Goal: Navigation & Orientation: Find specific page/section

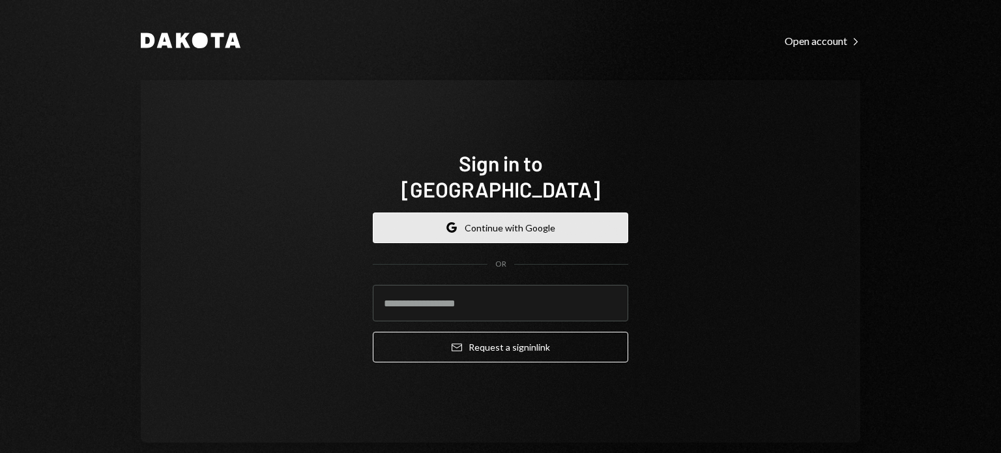
click at [539, 215] on button "Google Continue with Google" at bounding box center [500, 227] width 255 height 31
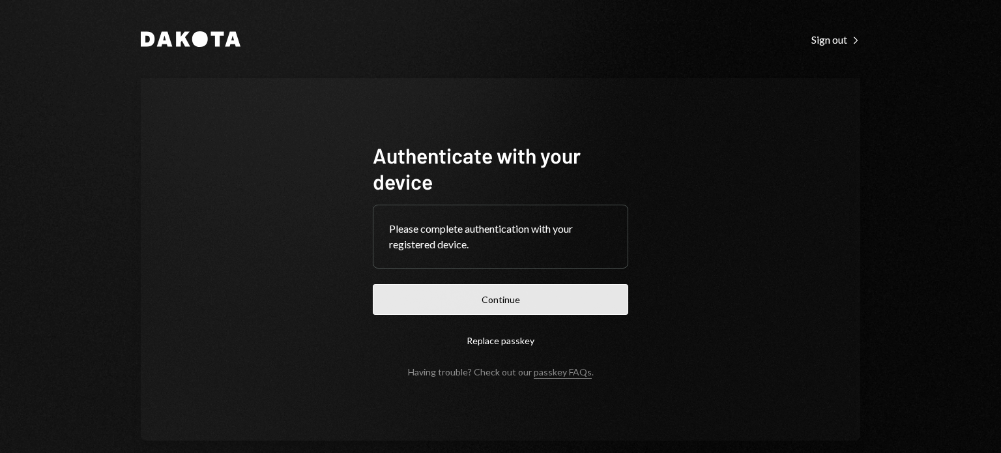
click at [594, 302] on button "Continue" at bounding box center [500, 299] width 255 height 31
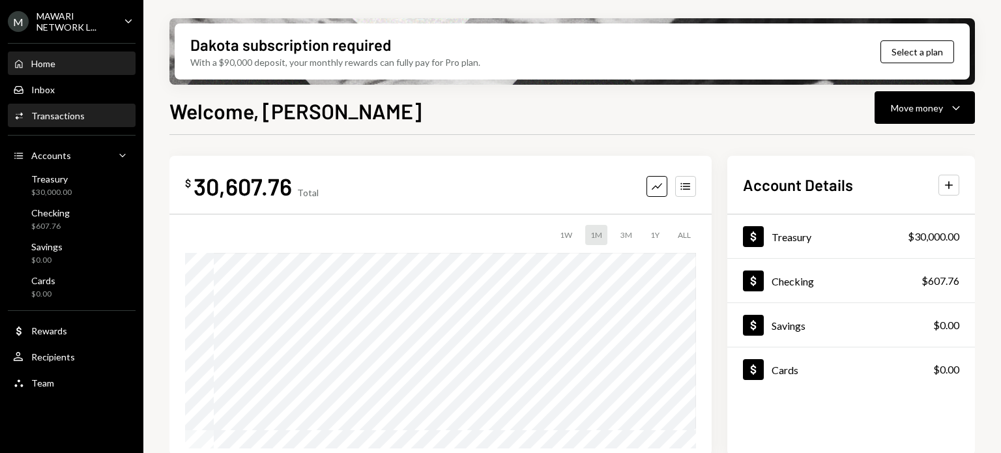
click at [80, 116] on div "Transactions" at bounding box center [57, 115] width 53 height 11
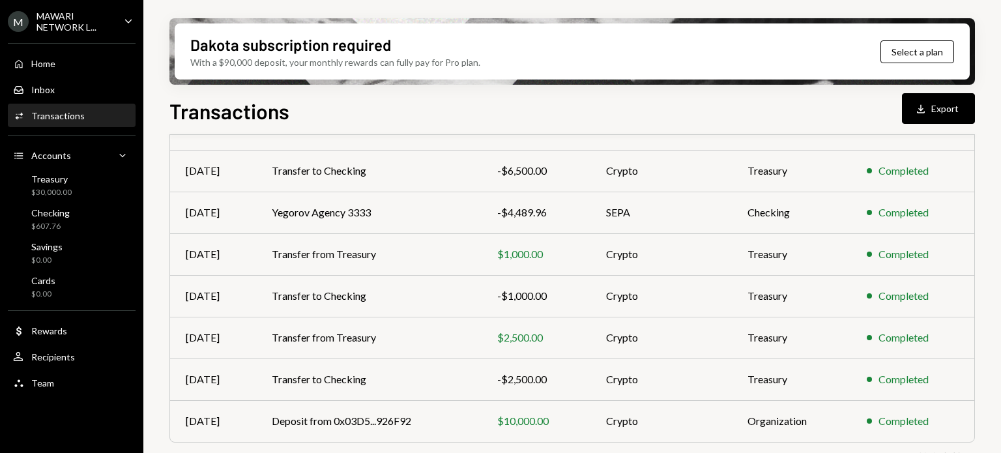
scroll to position [289, 0]
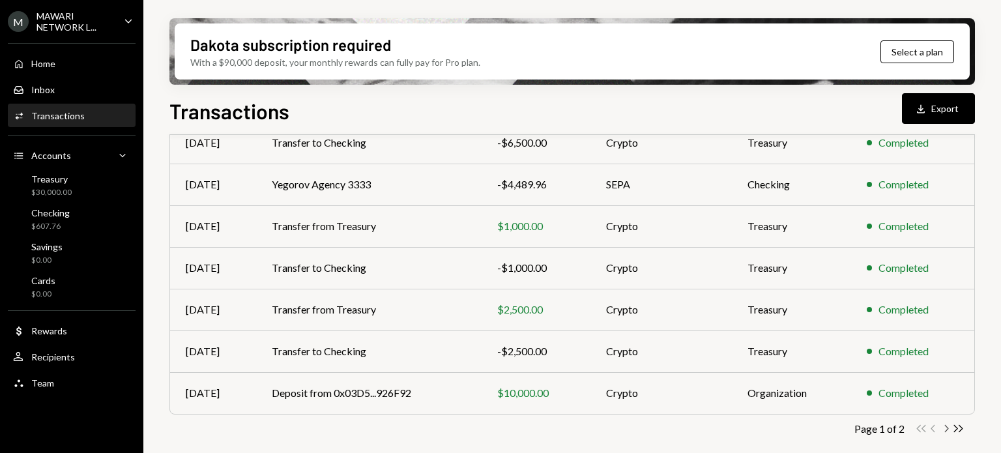
click at [944, 431] on icon "Chevron Right" at bounding box center [945, 428] width 12 height 12
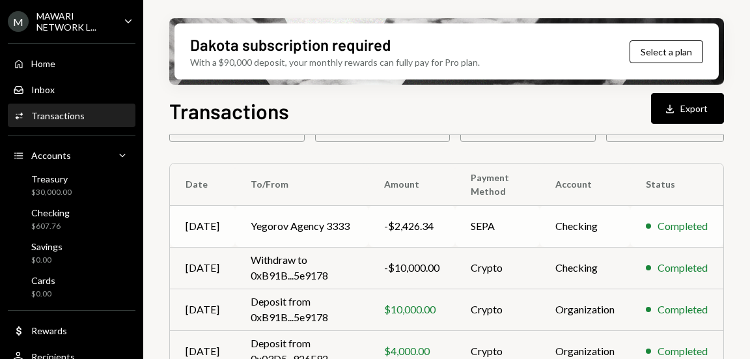
scroll to position [145, 0]
